Goal: Find specific page/section: Find specific page/section

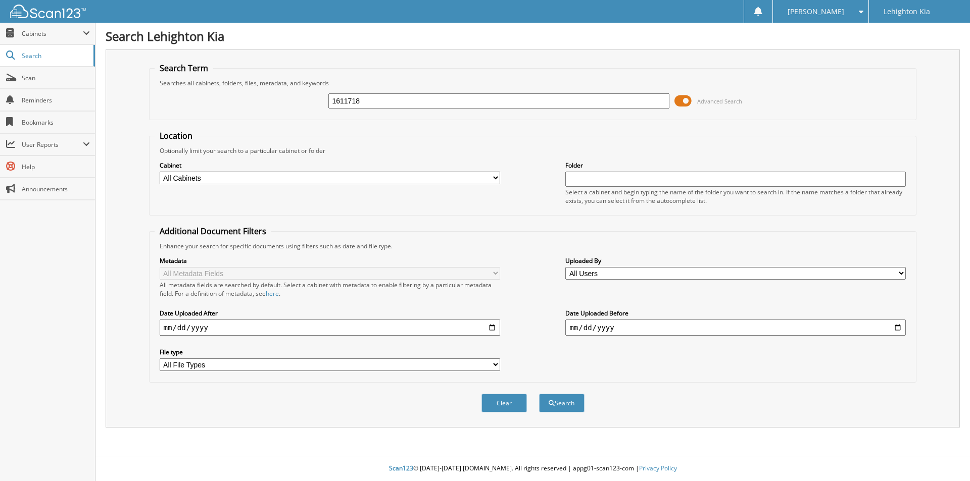
type input "1611718"
click at [539, 394] on button "Search" at bounding box center [561, 403] width 45 height 19
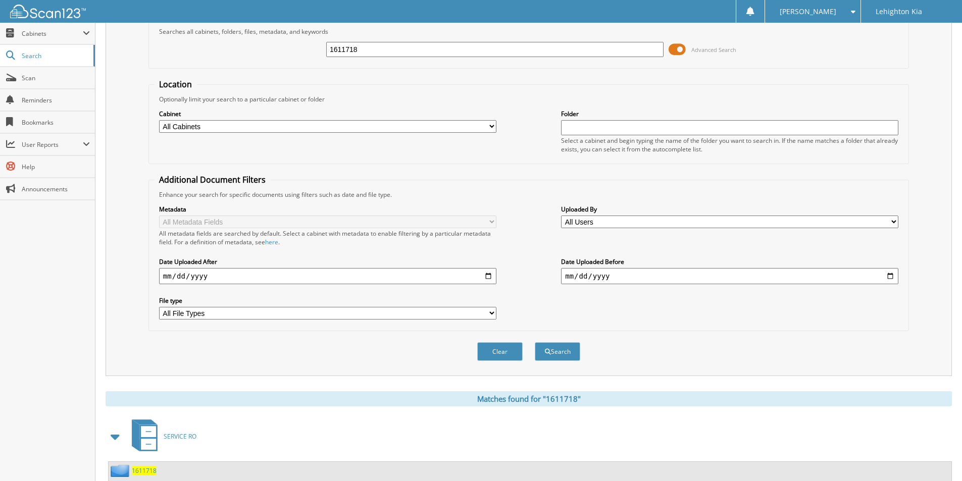
scroll to position [123, 0]
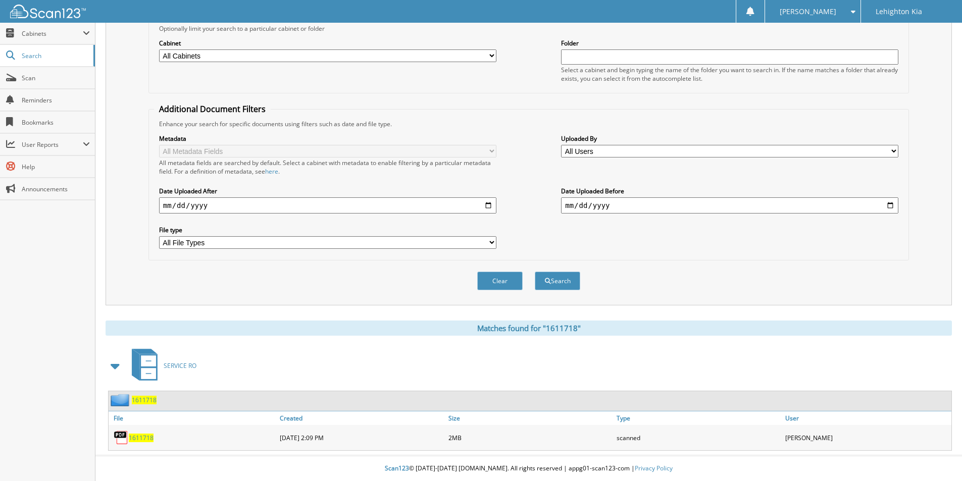
click at [149, 440] on span "1611718" at bounding box center [141, 438] width 25 height 9
click at [141, 439] on span "1611718" at bounding box center [141, 438] width 25 height 9
